Goal: Transaction & Acquisition: Purchase product/service

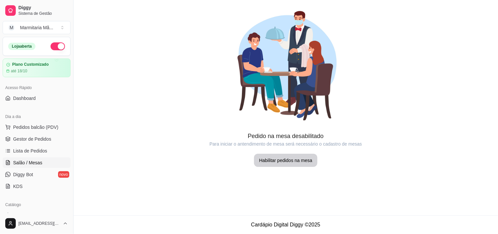
click at [45, 148] on span "Lista de Pedidos" at bounding box center [30, 151] width 34 height 7
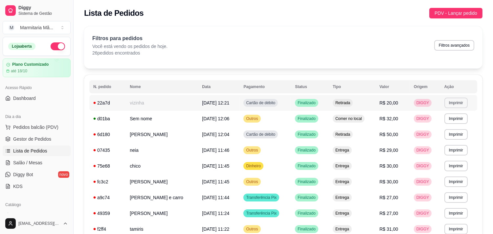
click at [451, 103] on button "Imprimir" at bounding box center [456, 103] width 23 height 11
click at [447, 123] on button "IMPRESSORA" at bounding box center [443, 126] width 48 height 11
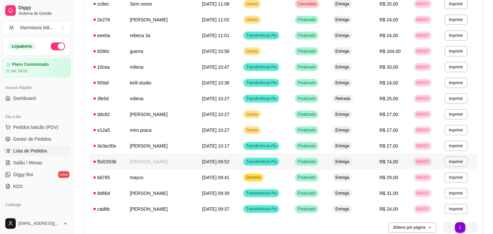
scroll to position [292, 0]
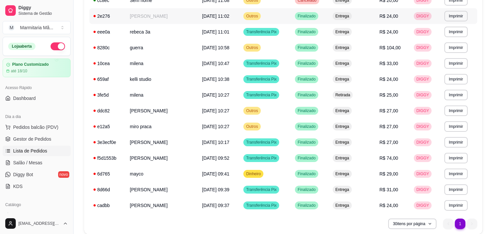
click at [150, 15] on td "[PERSON_NAME]" at bounding box center [162, 16] width 72 height 16
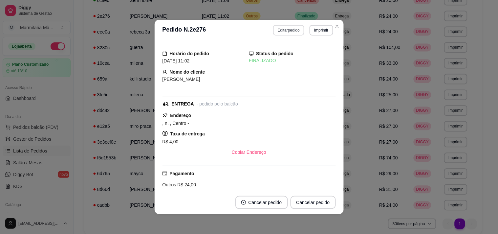
click at [284, 29] on button "Editar pedido" at bounding box center [288, 30] width 31 height 11
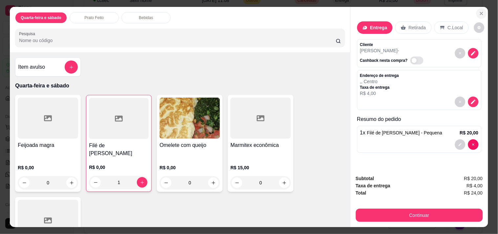
click at [482, 10] on button "Close" at bounding box center [482, 13] width 11 height 11
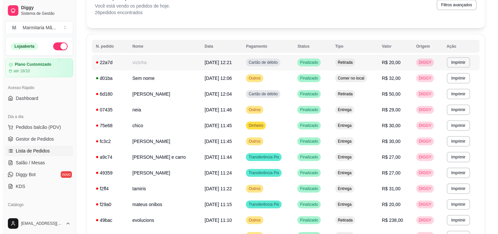
scroll to position [0, 0]
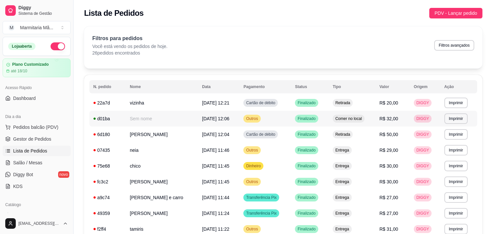
click at [315, 123] on td "Finalizado" at bounding box center [310, 119] width 38 height 16
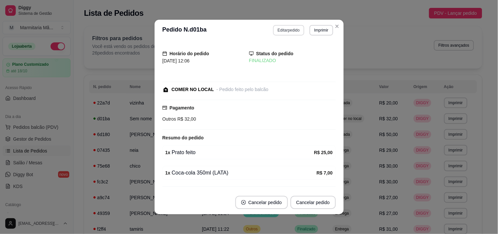
click at [279, 29] on button "Editar pedido" at bounding box center [288, 30] width 31 height 11
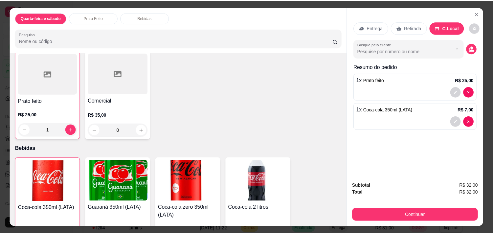
scroll to position [255, 0]
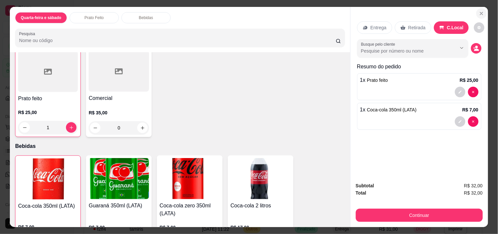
click at [482, 12] on button "Close" at bounding box center [482, 13] width 11 height 11
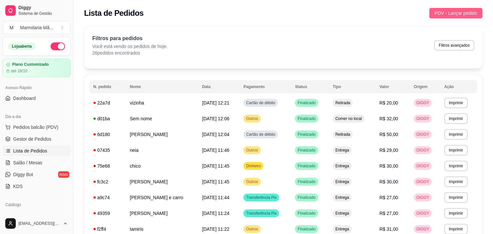
click at [451, 11] on span "PDV - Lançar pedido" at bounding box center [456, 13] width 43 height 7
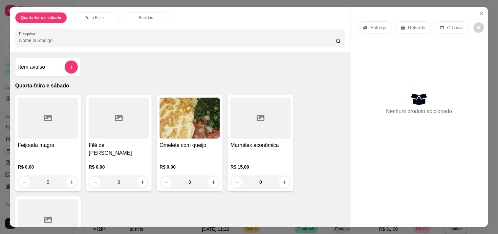
click at [383, 25] on p "Entrega" at bounding box center [379, 27] width 16 height 7
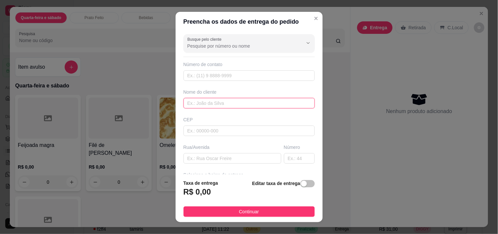
click at [243, 101] on input "text" at bounding box center [249, 103] width 131 height 11
type input "ricando"
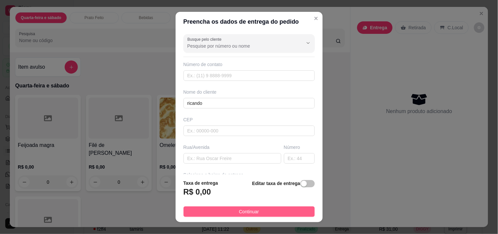
click at [260, 212] on button "Continuar" at bounding box center [249, 211] width 131 height 11
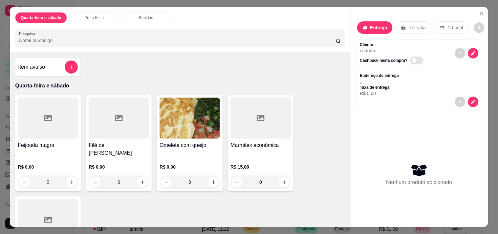
click at [61, 116] on div at bounding box center [48, 118] width 60 height 41
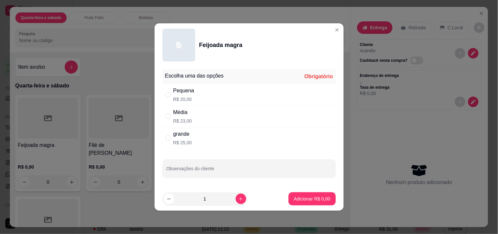
click at [222, 132] on div "grande R$ 25,00" at bounding box center [249, 138] width 173 height 22
radio input "true"
click at [309, 202] on p "Adicionar R$ 25,00" at bounding box center [310, 198] width 39 height 7
type input "1"
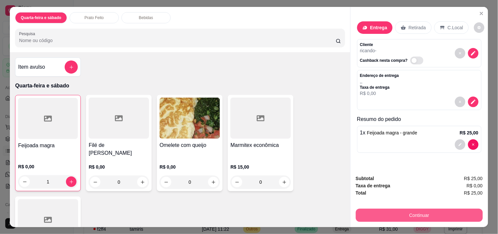
click at [375, 209] on button "Continuar" at bounding box center [419, 215] width 127 height 13
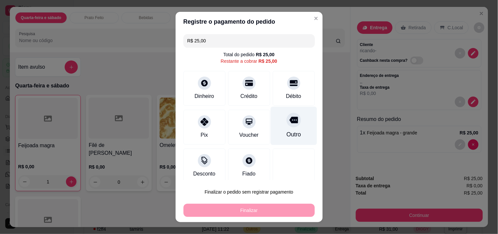
click at [286, 136] on div "Outro" at bounding box center [293, 134] width 14 height 9
type input "R$ 0,00"
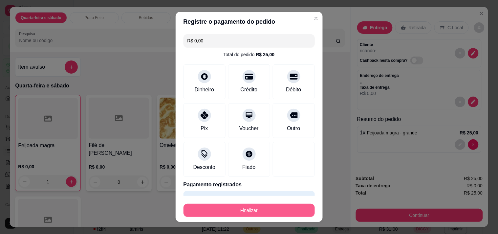
click at [258, 215] on button "Finalizar" at bounding box center [249, 210] width 131 height 13
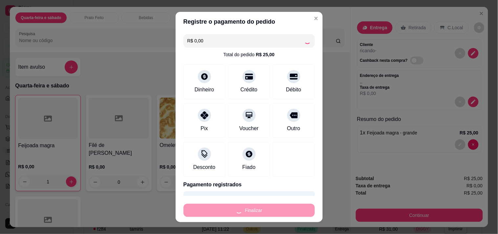
type input "0"
type input "-R$ 25,00"
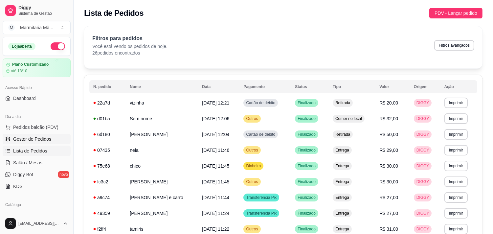
click at [43, 137] on span "Gestor de Pedidos" at bounding box center [32, 139] width 38 height 7
